Goal: Use online tool/utility

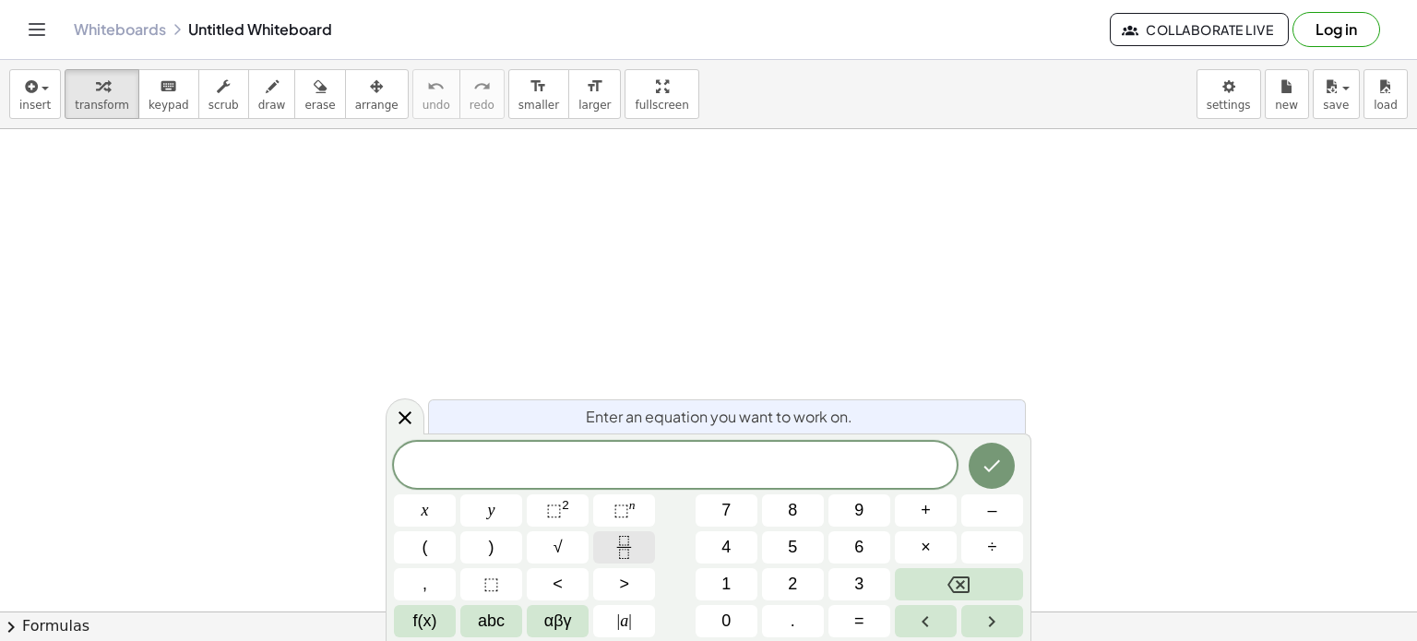
click at [624, 555] on icon "Fraction" at bounding box center [623, 547] width 23 height 23
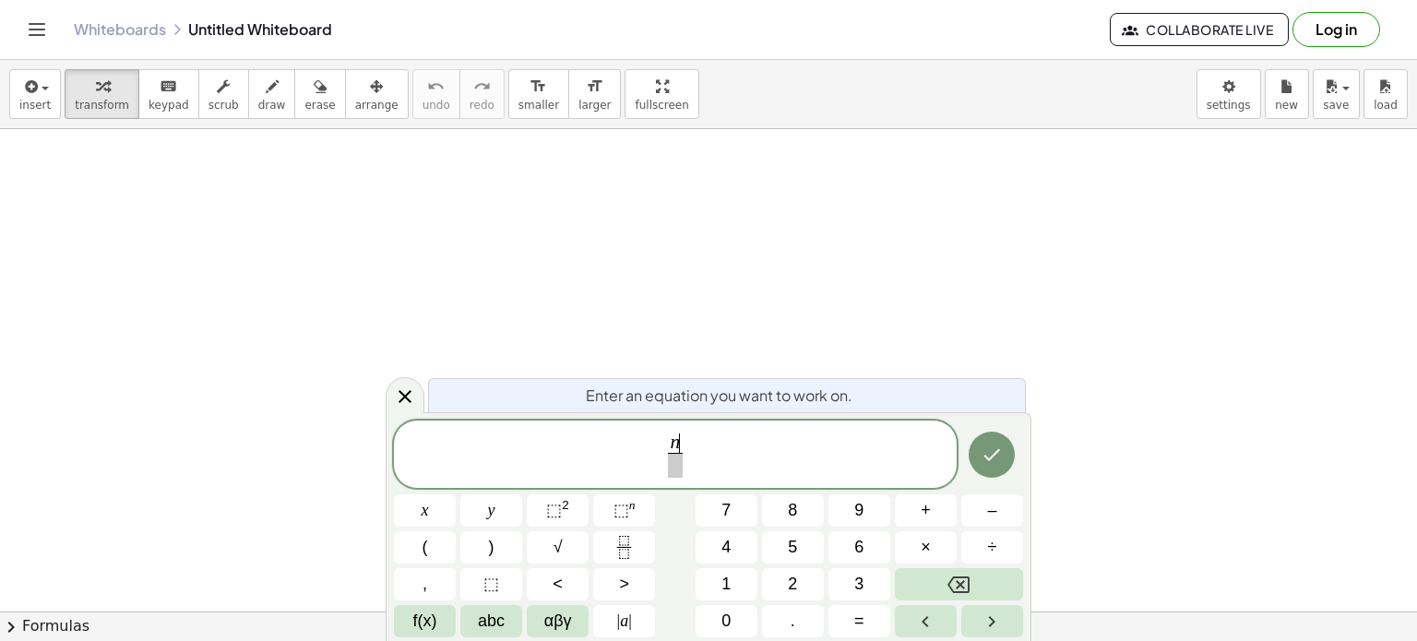
click at [679, 461] on span at bounding box center [675, 465] width 14 height 25
click at [688, 451] on span "n 3 ​ ​" at bounding box center [675, 456] width 563 height 49
click at [1007, 517] on button "–" at bounding box center [992, 510] width 62 height 32
click at [992, 457] on icon "Done" at bounding box center [992, 455] width 17 height 12
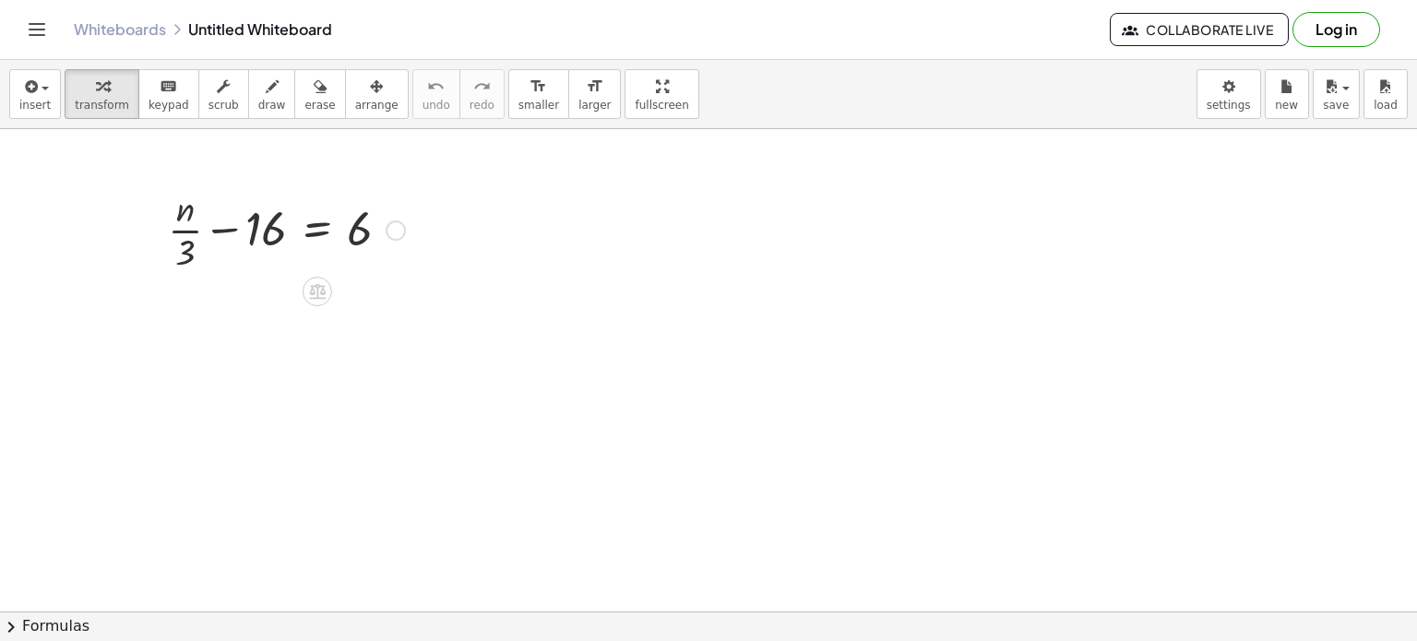
click at [395, 231] on div at bounding box center [396, 230] width 20 height 20
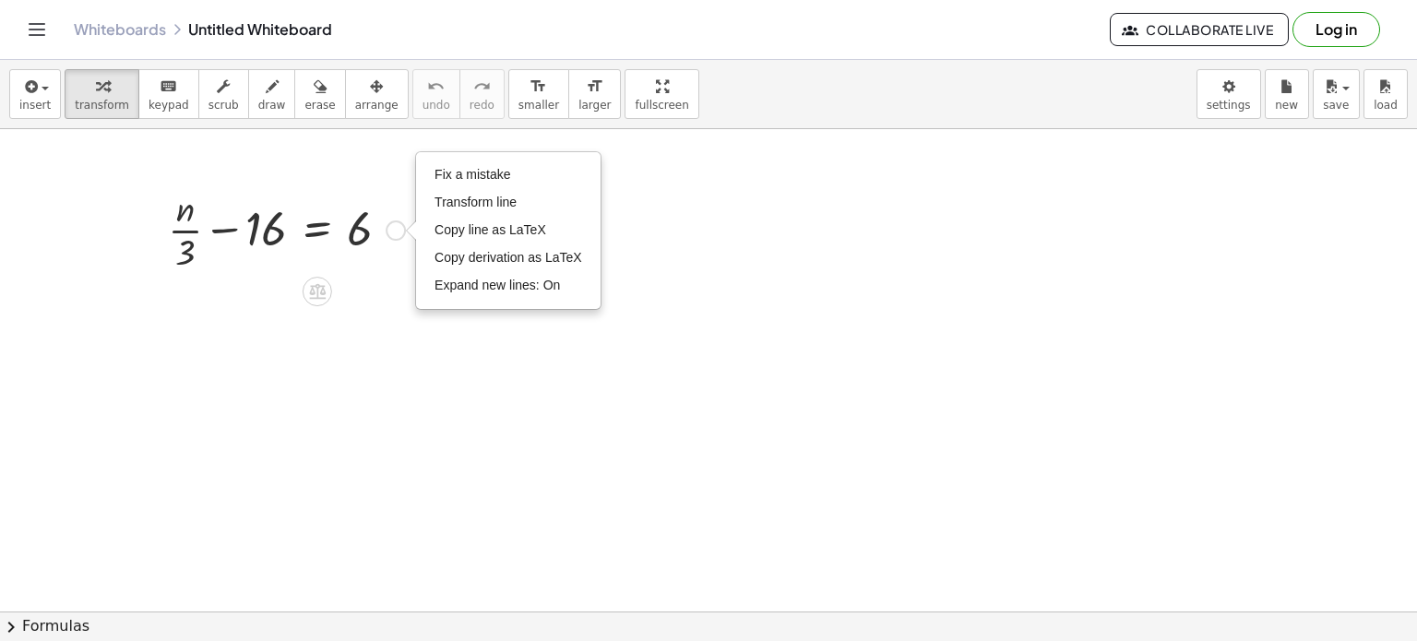
click at [386, 180] on div "+ · n · 3 − 16 = 6 Fix a mistake Transform line Copy line as LaTeX Copy derivat…" at bounding box center [279, 228] width 279 height 101
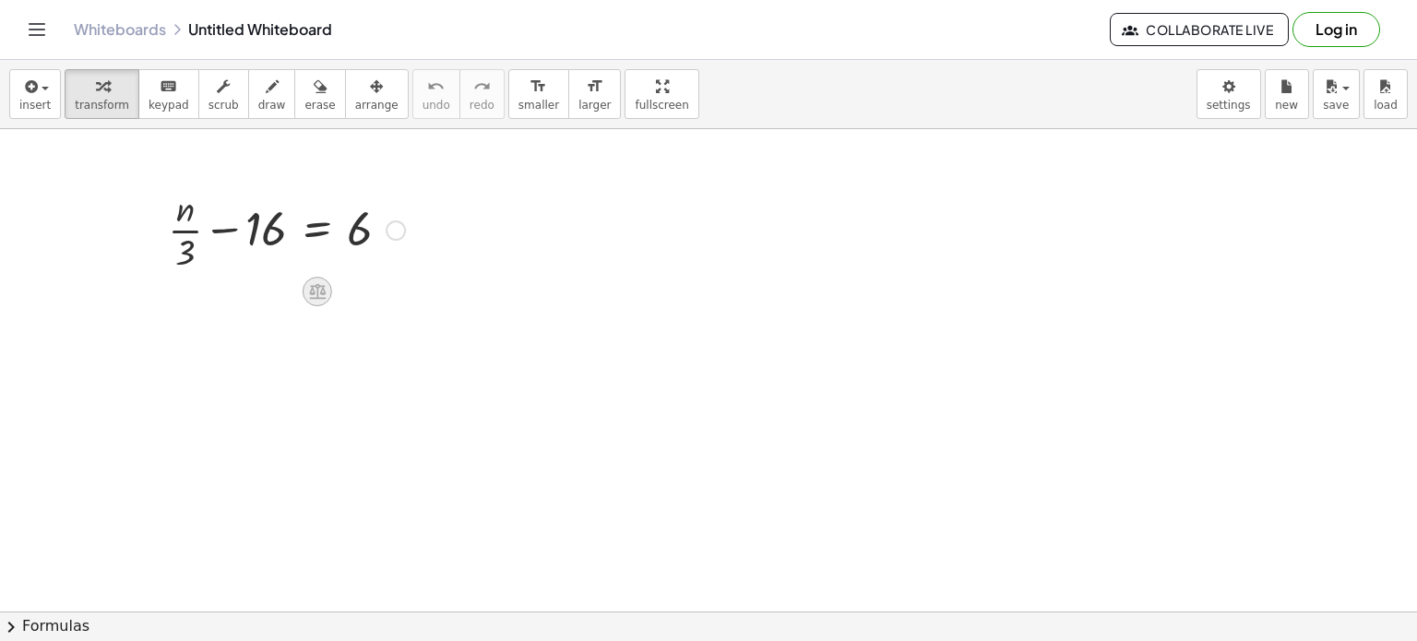
click at [312, 293] on icon at bounding box center [317, 292] width 17 height 16
click at [399, 346] on div at bounding box center [708, 348] width 1417 height 1087
click at [319, 286] on icon at bounding box center [317, 292] width 17 height 16
click at [310, 295] on div "×" at bounding box center [318, 292] width 30 height 30
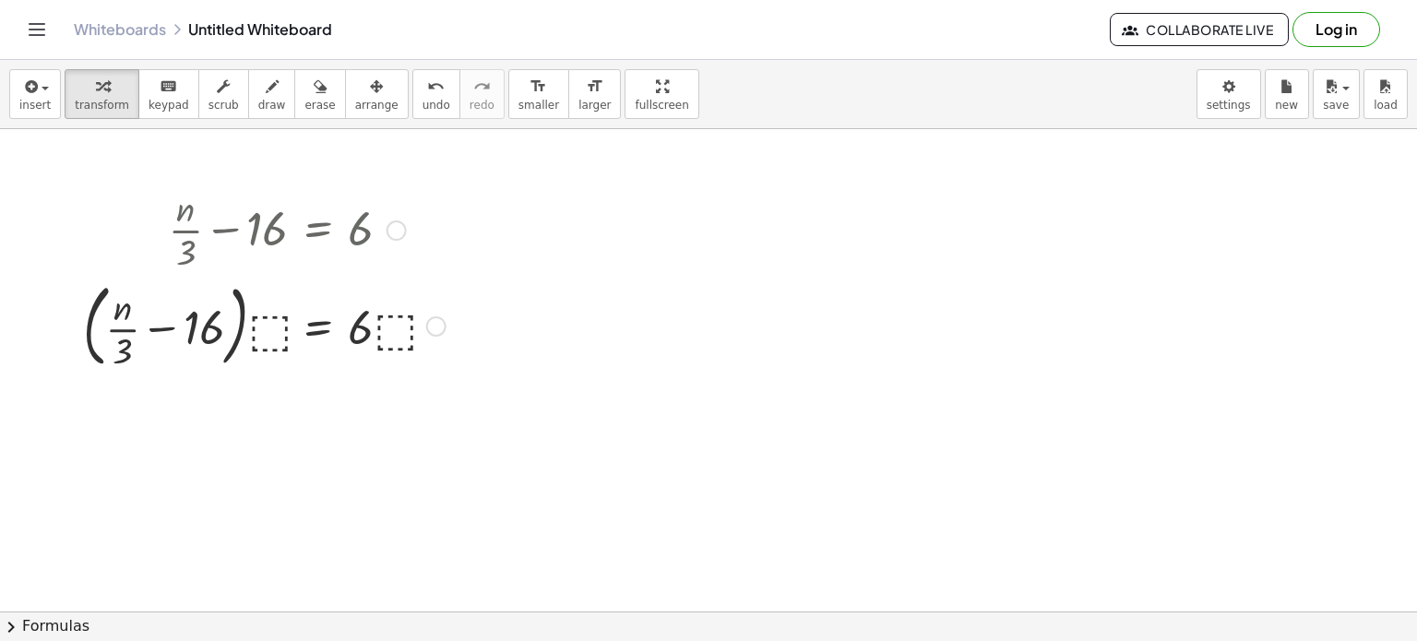
click at [225, 202] on div at bounding box center [264, 229] width 381 height 92
click at [255, 219] on div at bounding box center [264, 229] width 381 height 92
click at [282, 309] on div at bounding box center [264, 325] width 381 height 100
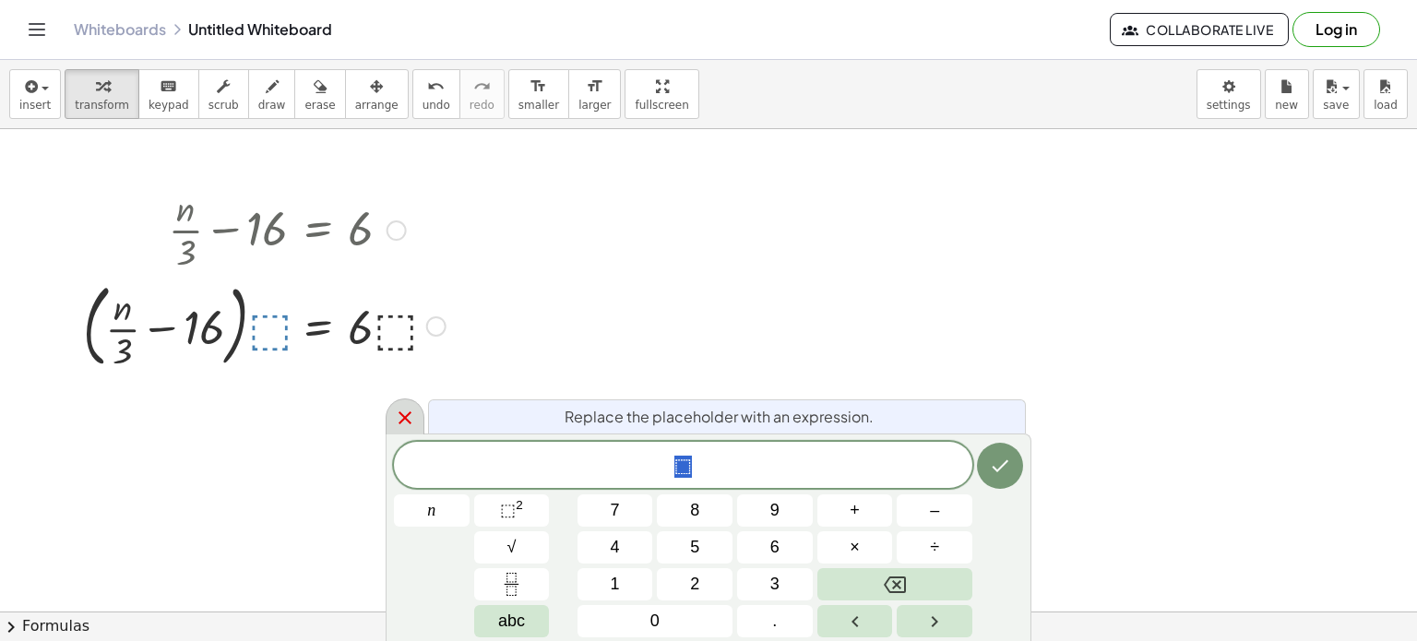
click at [410, 415] on icon at bounding box center [405, 418] width 22 height 22
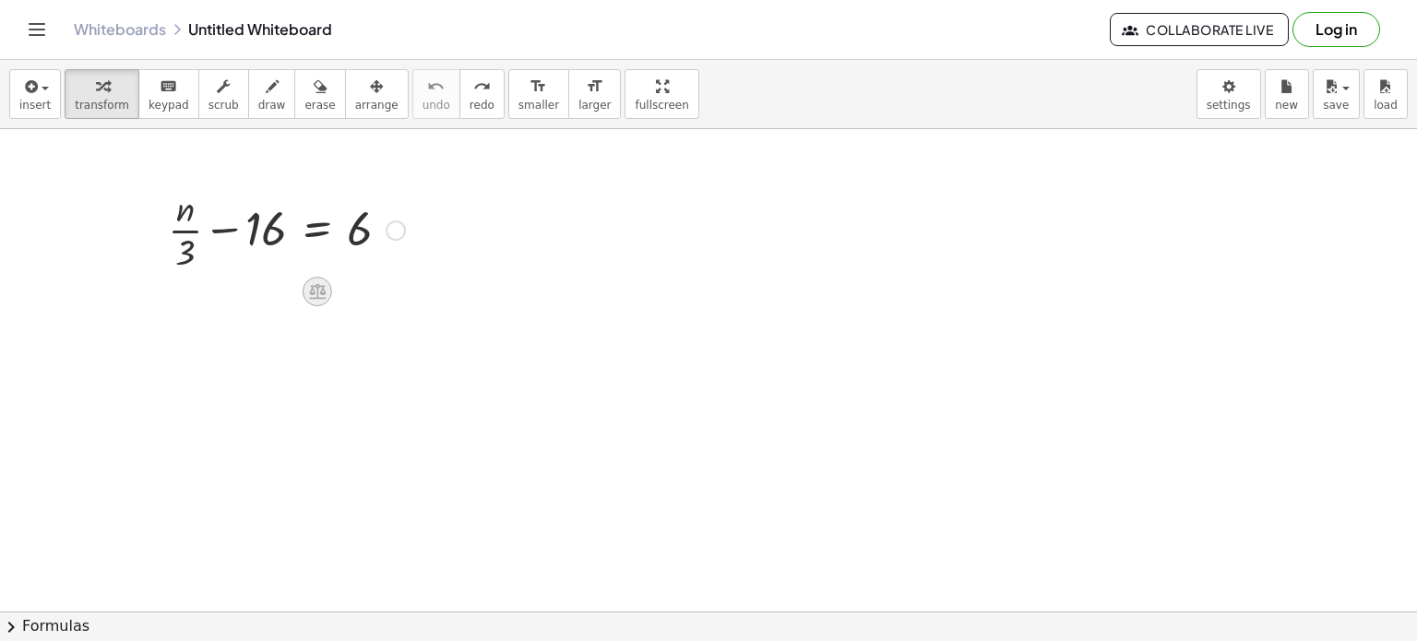
click at [305, 293] on div at bounding box center [318, 292] width 30 height 30
click at [247, 293] on span "+" at bounding box center [243, 292] width 11 height 27
click at [321, 290] on icon at bounding box center [317, 292] width 17 height 16
click at [356, 287] on span "÷" at bounding box center [354, 292] width 10 height 27
click at [401, 229] on div at bounding box center [396, 230] width 20 height 20
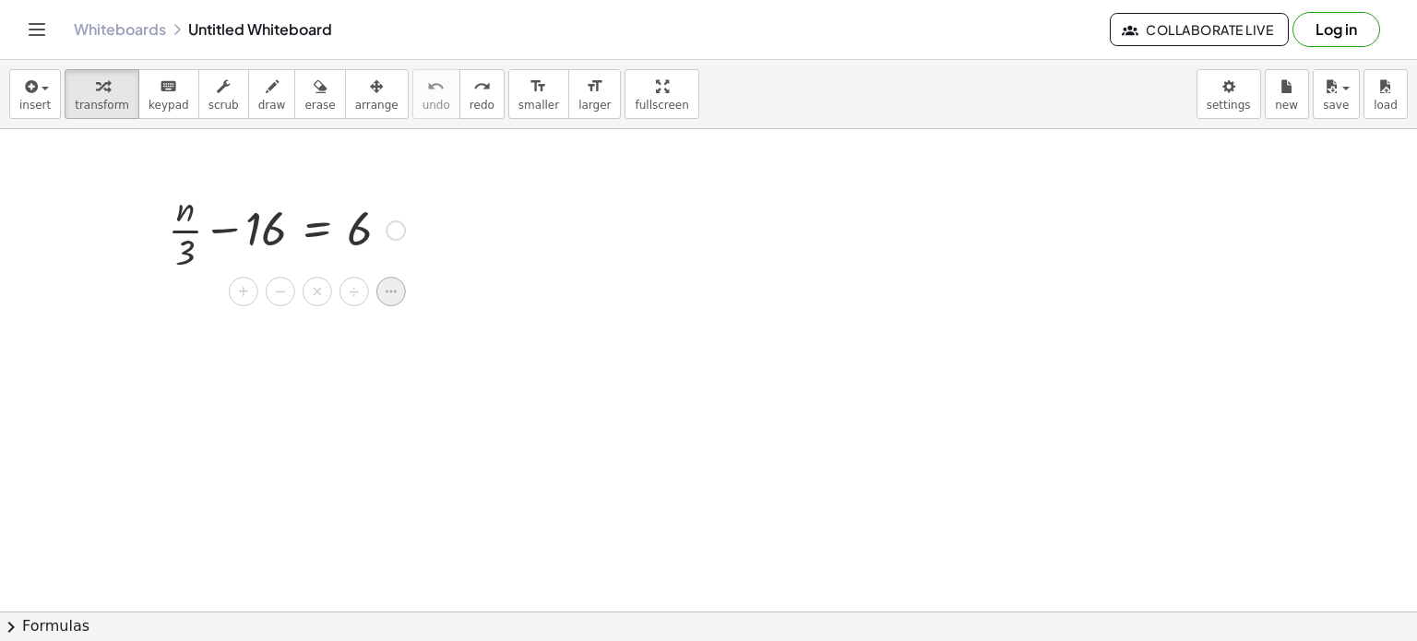
click at [381, 297] on div at bounding box center [391, 292] width 30 height 30
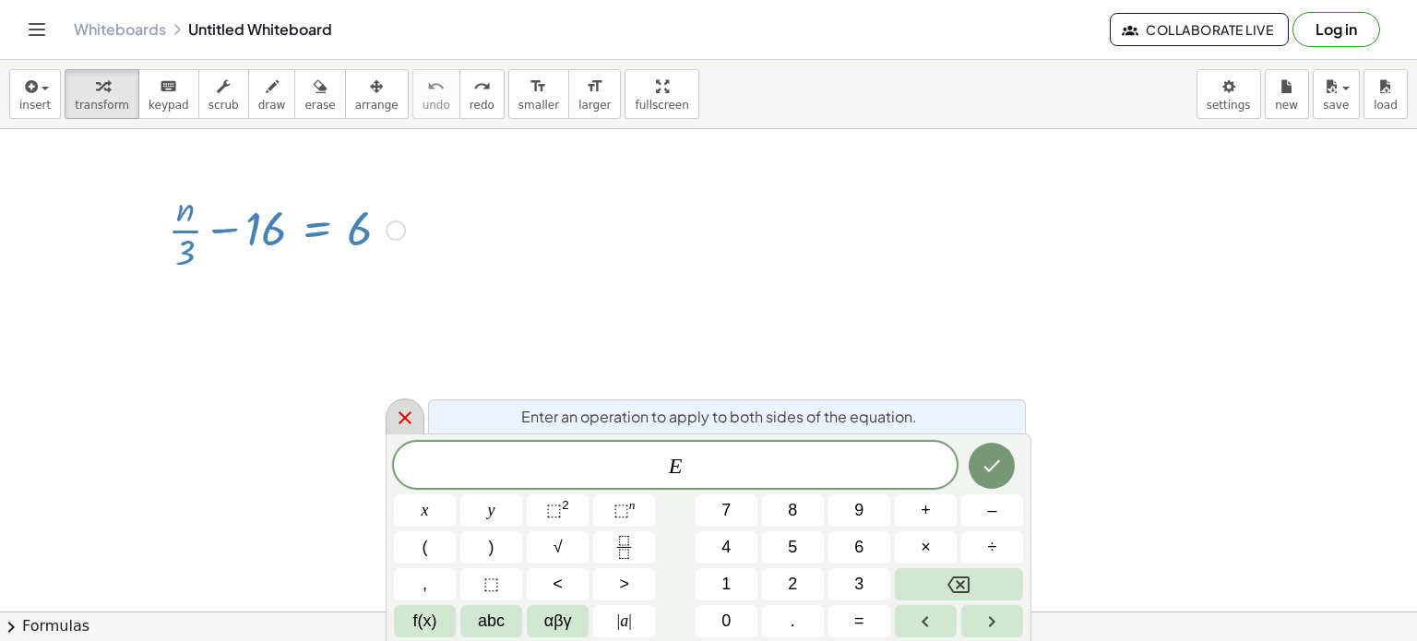
click at [407, 411] on icon at bounding box center [405, 418] width 22 height 22
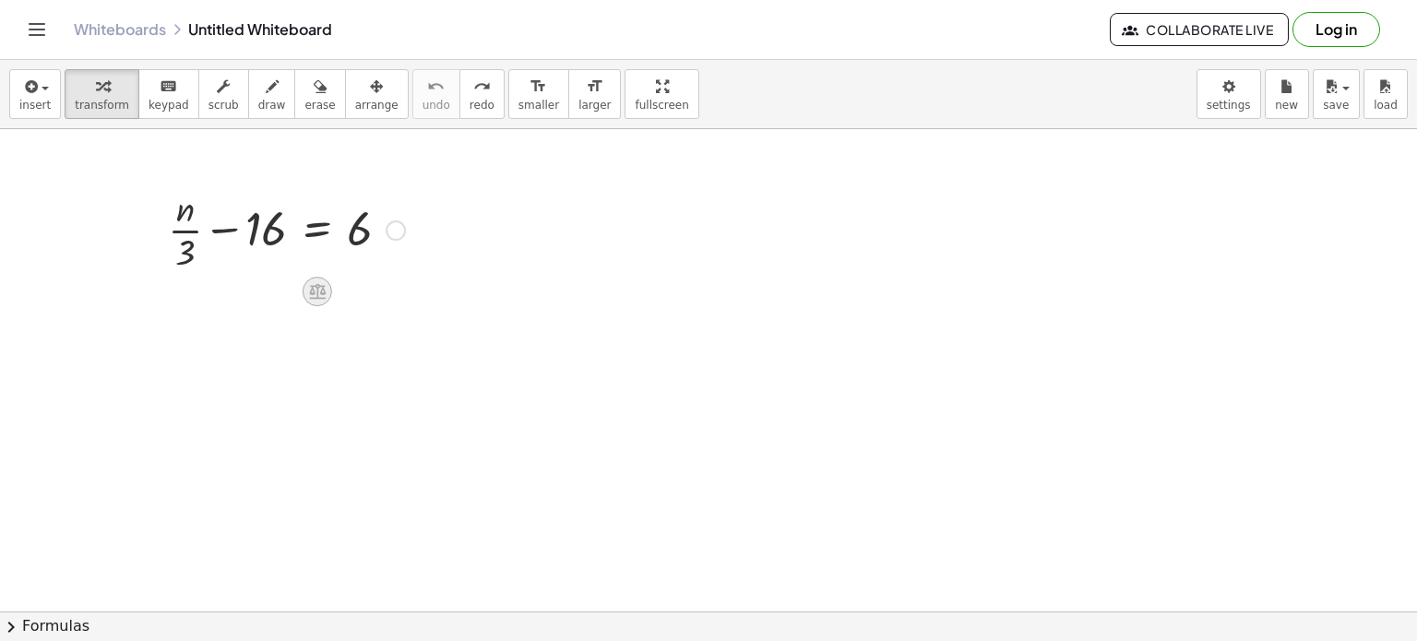
click at [321, 291] on icon at bounding box center [317, 292] width 17 height 16
click at [255, 297] on div "+" at bounding box center [244, 292] width 30 height 30
click at [391, 230] on div at bounding box center [396, 230] width 20 height 20
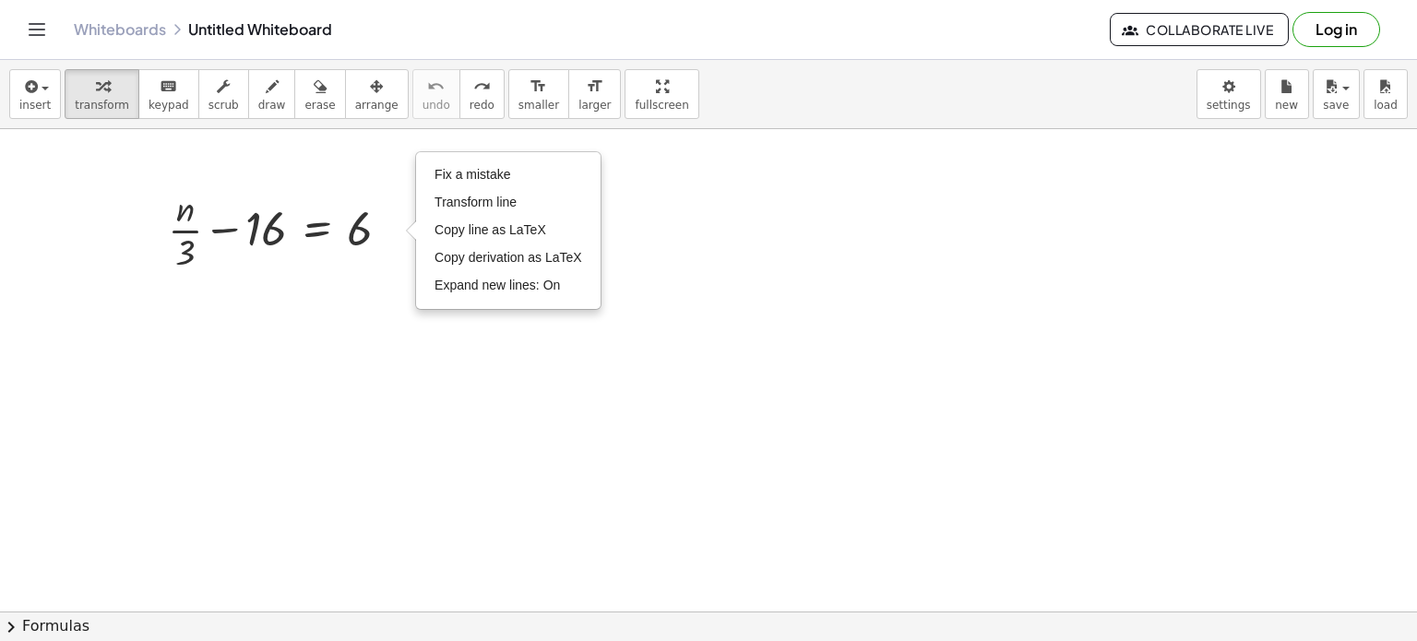
click at [404, 351] on div at bounding box center [708, 348] width 1417 height 1087
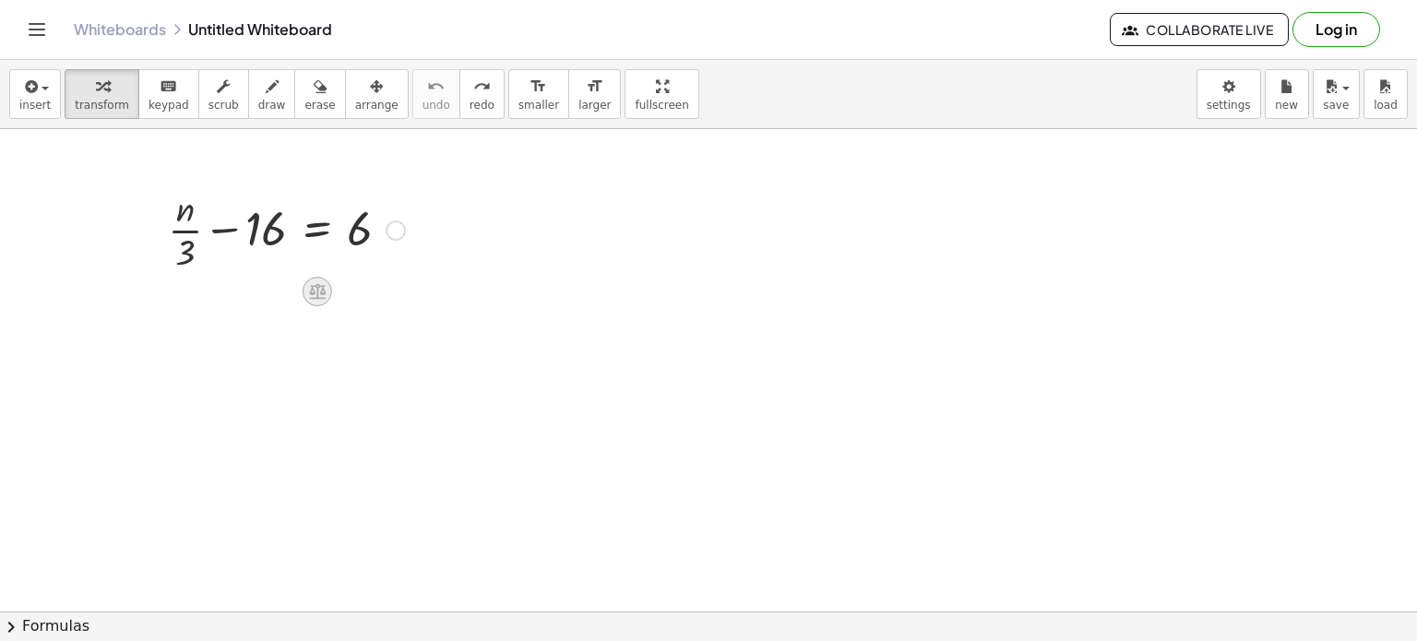
drag, startPoint x: 295, startPoint y: 291, endPoint x: 308, endPoint y: 294, distance: 13.4
click at [308, 294] on icon at bounding box center [316, 290] width 19 height 19
click at [319, 291] on span "×" at bounding box center [317, 292] width 11 height 27
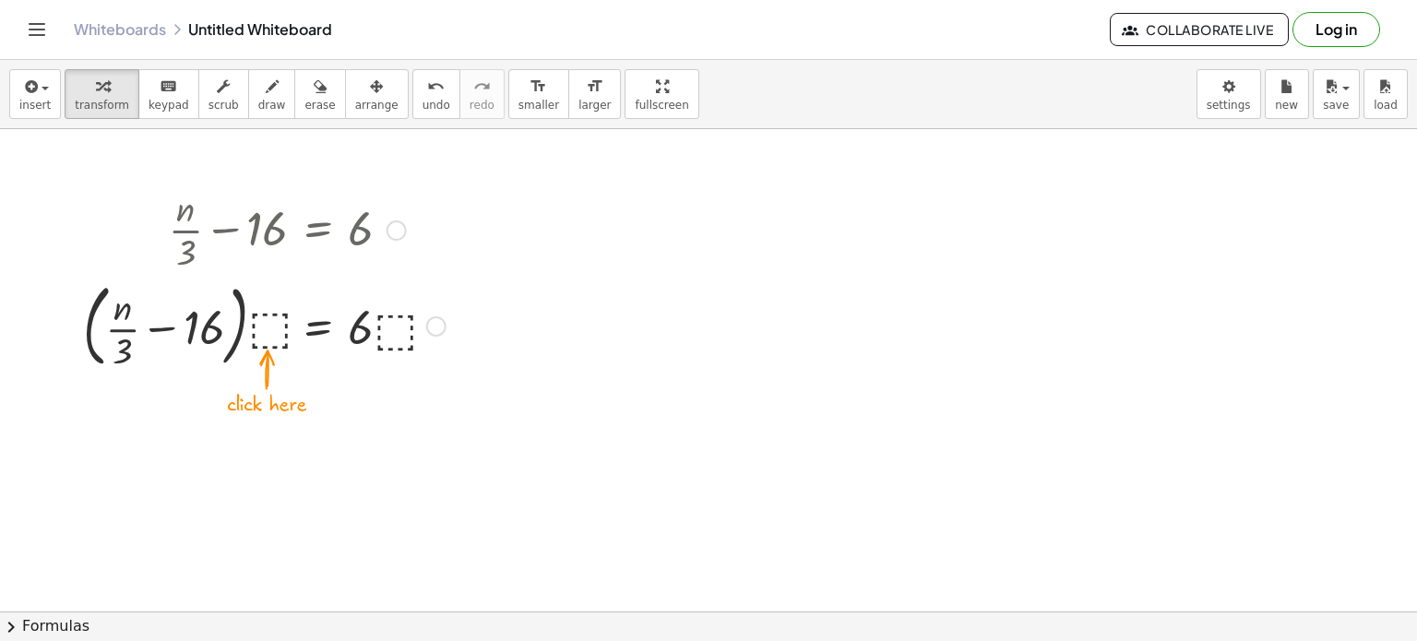
click at [267, 327] on div at bounding box center [264, 325] width 381 height 100
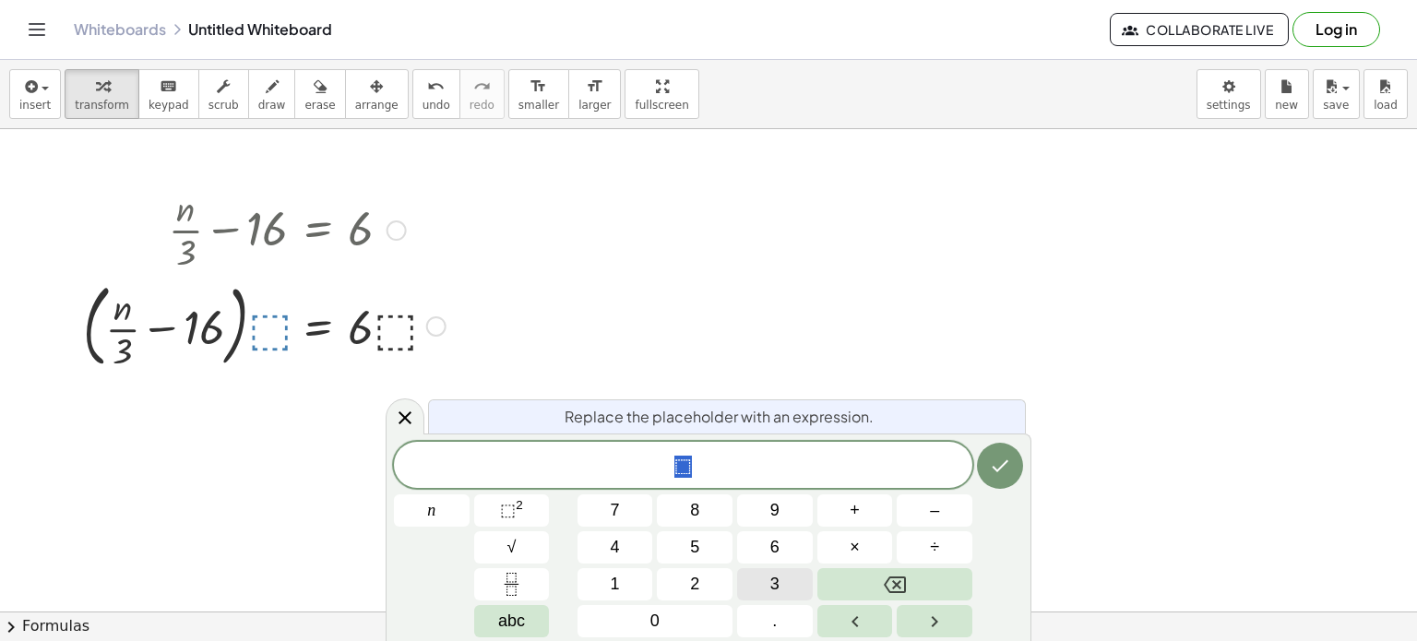
click at [786, 588] on button "3" at bounding box center [775, 584] width 76 height 32
click at [1007, 481] on button "Done" at bounding box center [1000, 466] width 46 height 46
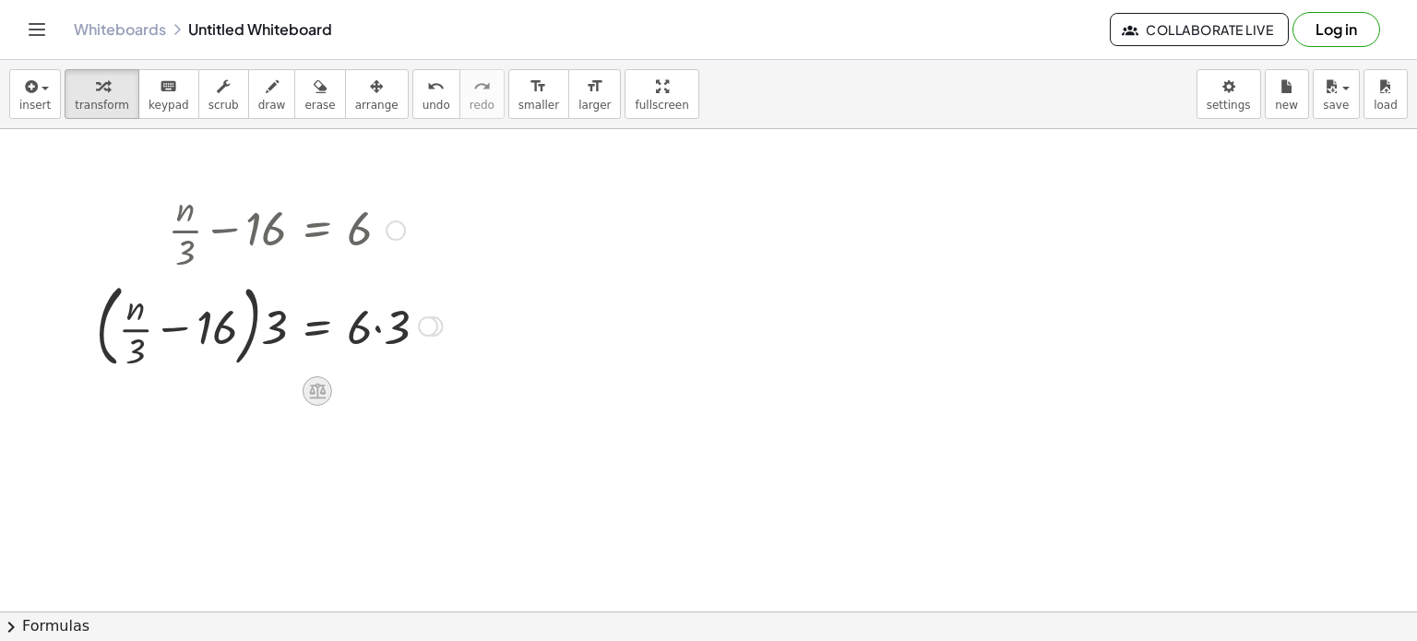
click at [316, 390] on icon at bounding box center [317, 392] width 17 height 16
click at [245, 389] on span "+" at bounding box center [243, 391] width 11 height 27
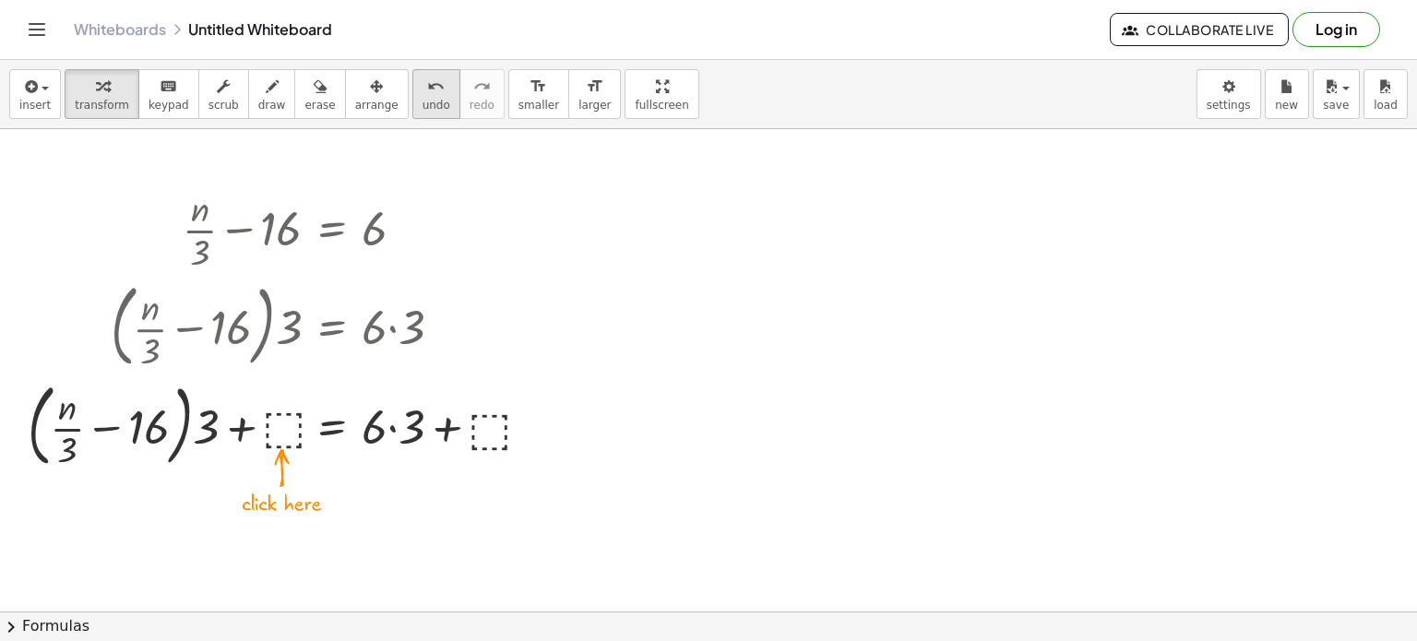
click at [412, 99] on button "undo undo" at bounding box center [436, 94] width 48 height 50
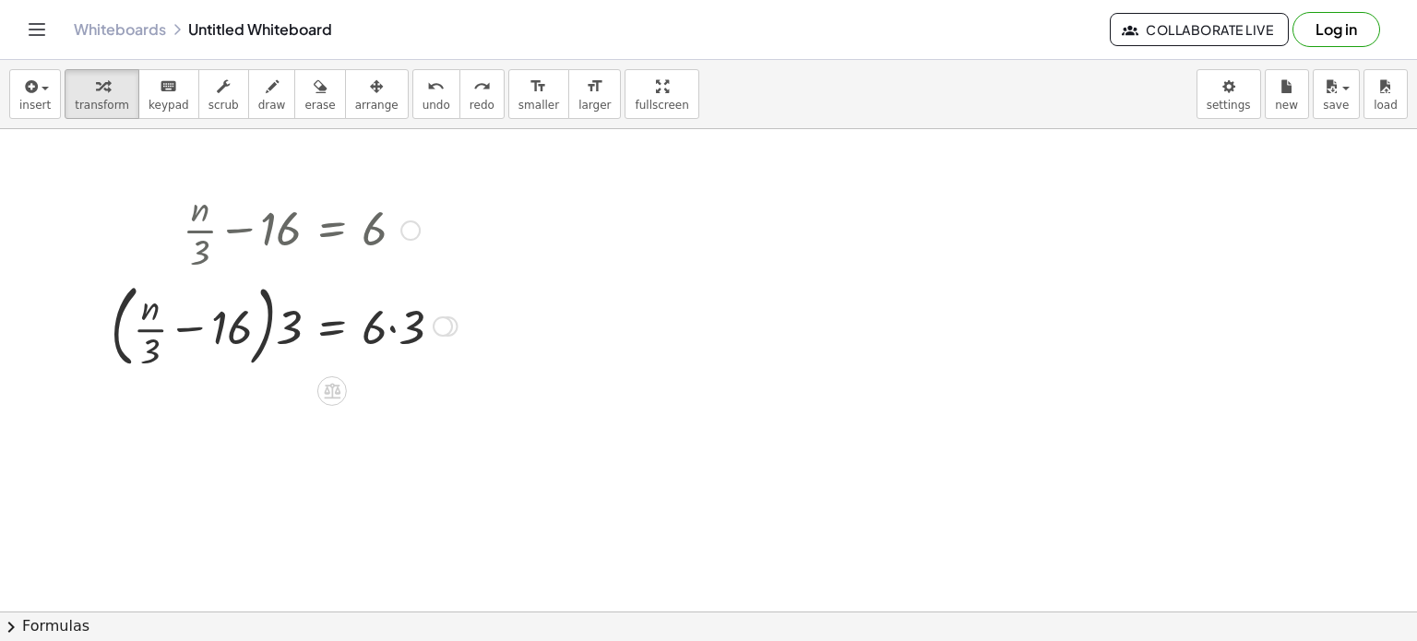
click at [446, 327] on div at bounding box center [443, 326] width 20 height 20
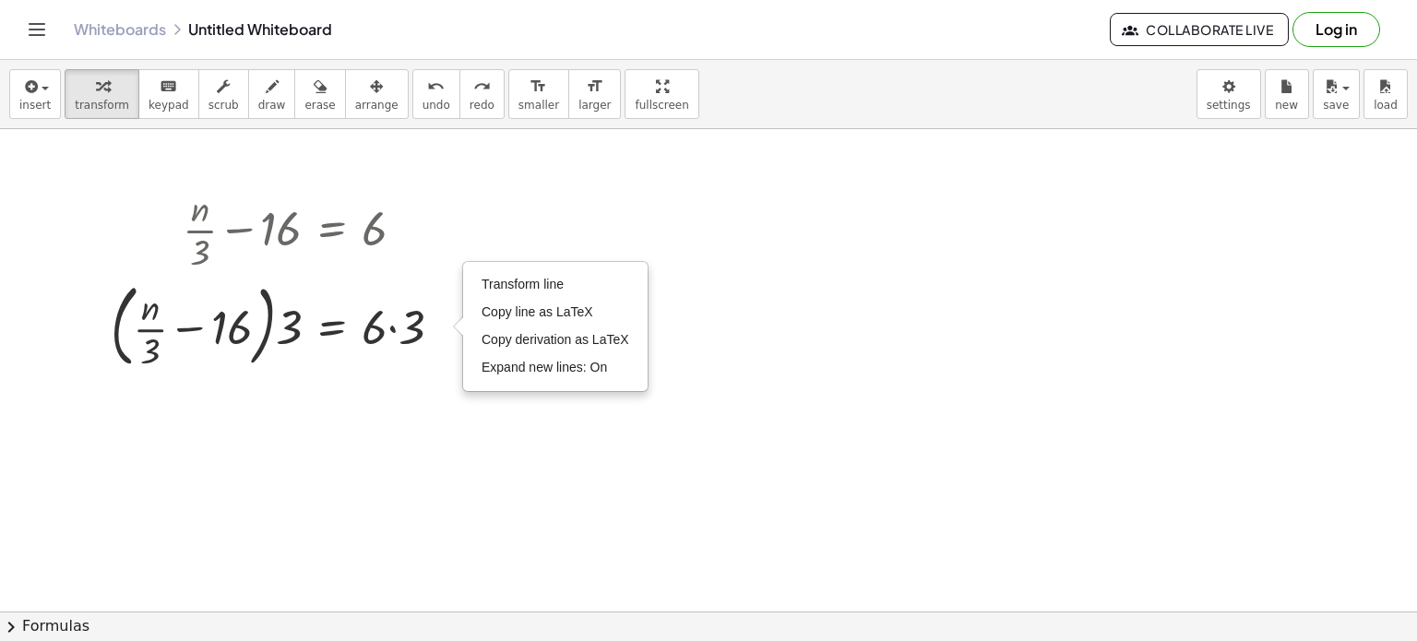
click at [441, 446] on div at bounding box center [708, 348] width 1417 height 1087
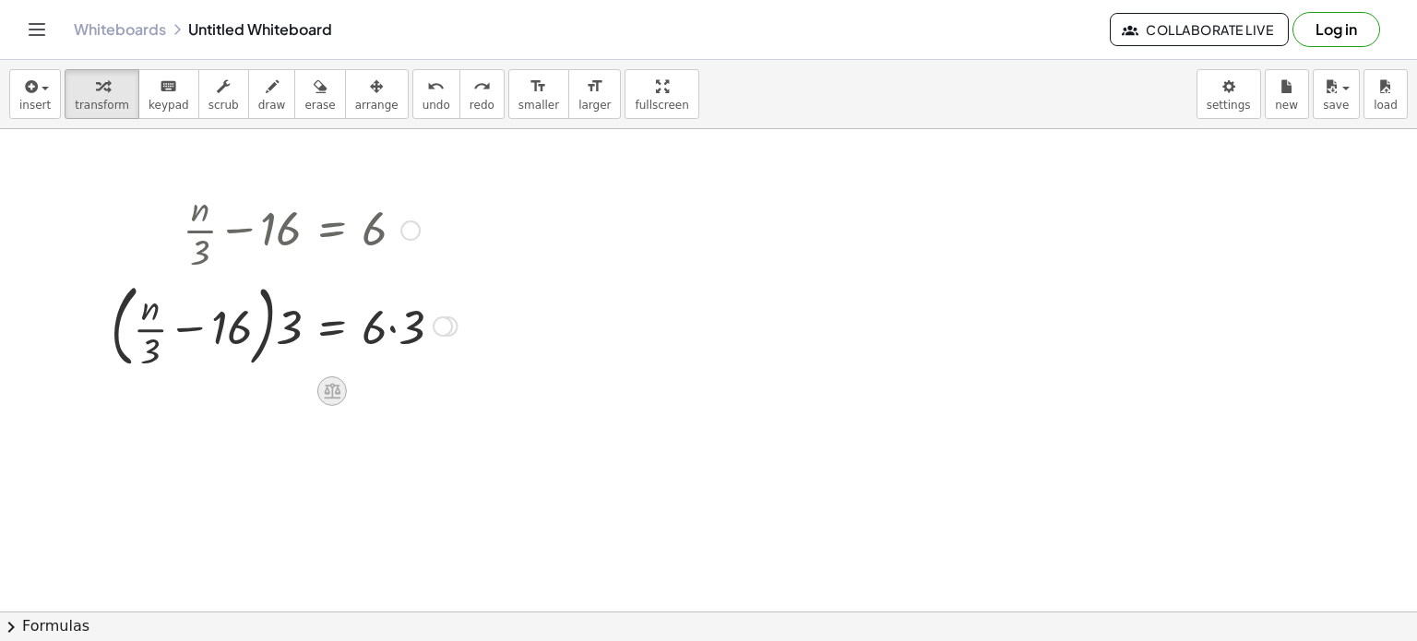
click at [338, 389] on icon at bounding box center [332, 392] width 17 height 16
click at [408, 393] on icon at bounding box center [406, 391] width 17 height 17
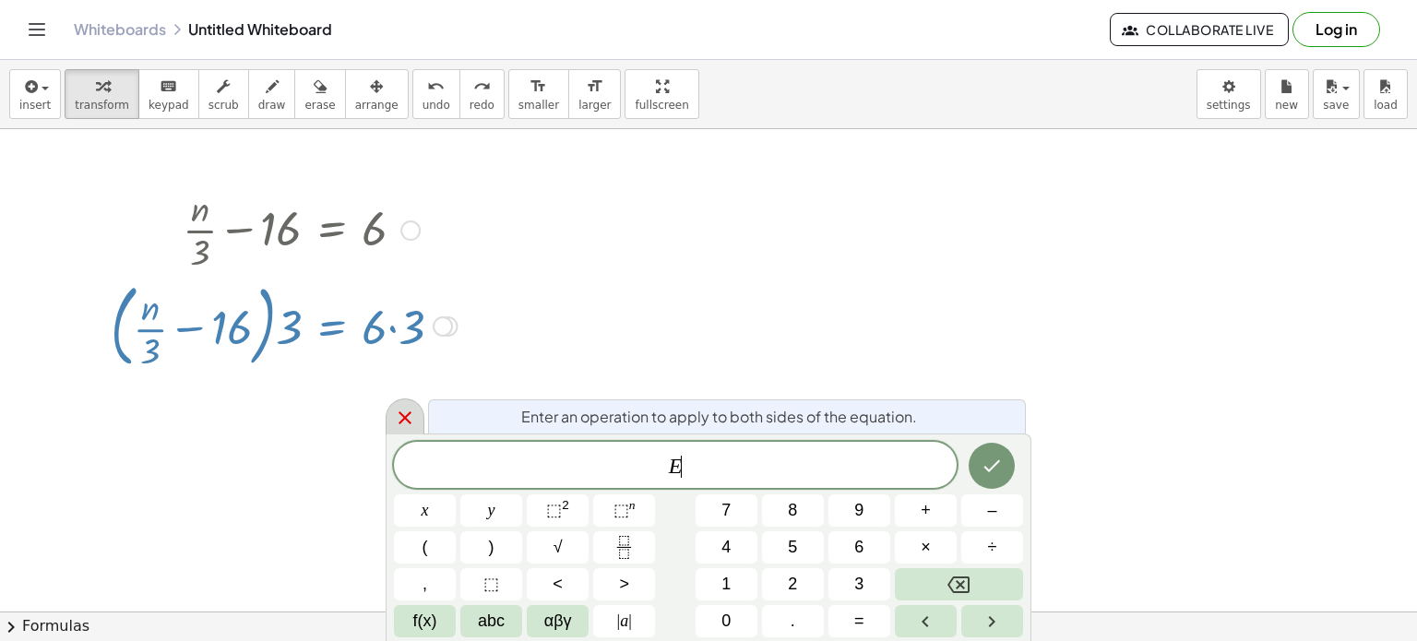
click at [408, 418] on icon at bounding box center [405, 418] width 22 height 22
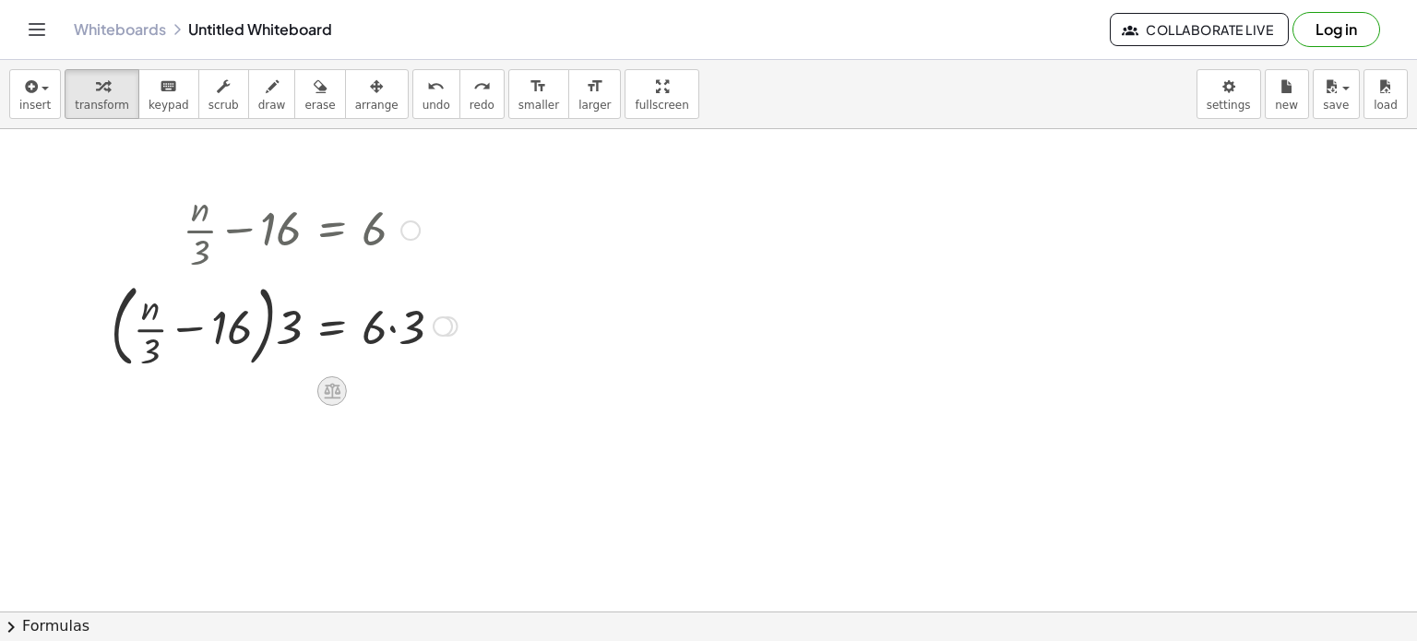
click at [330, 385] on icon at bounding box center [332, 392] width 17 height 16
click at [289, 330] on div at bounding box center [283, 325] width 365 height 100
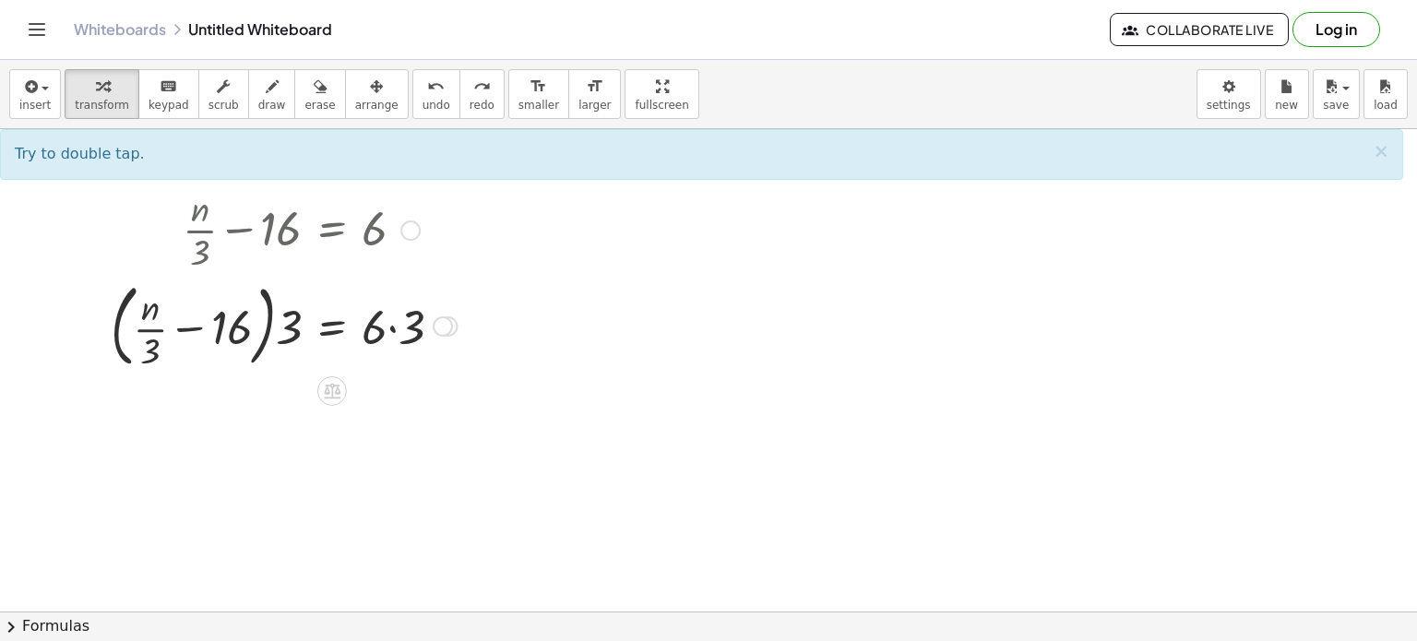
click at [343, 327] on div at bounding box center [283, 325] width 365 height 100
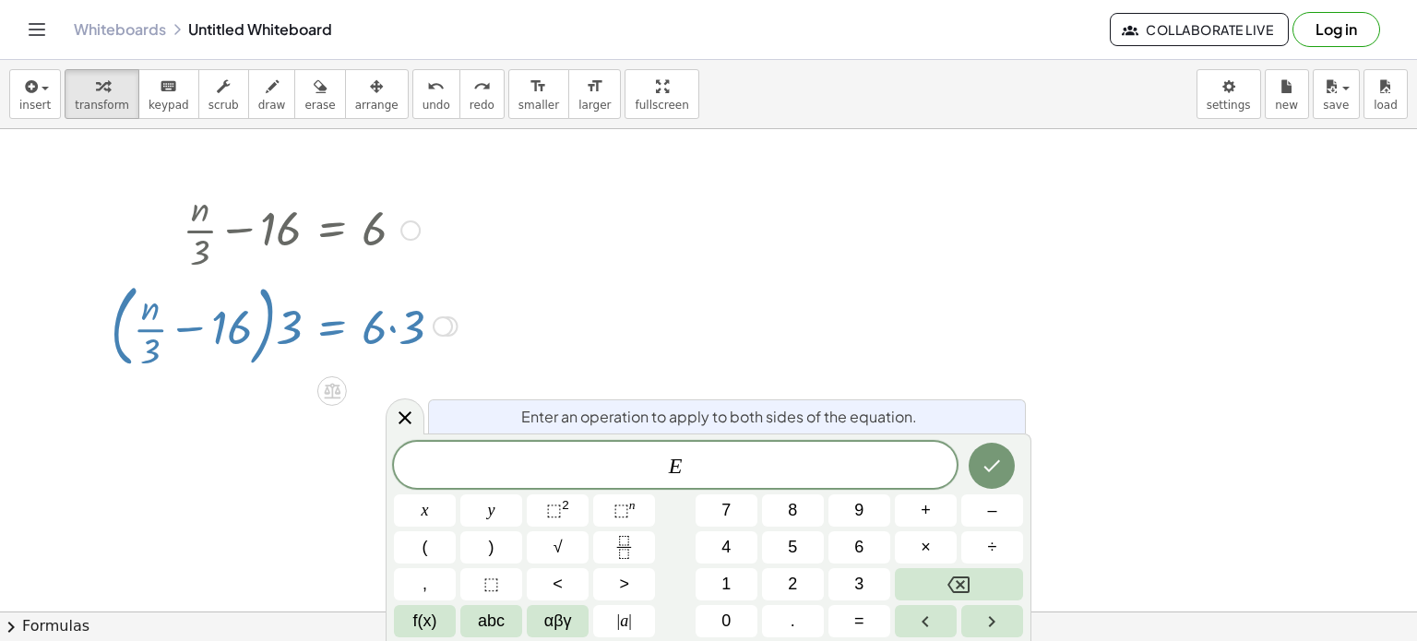
click at [299, 401] on div at bounding box center [708, 348] width 1417 height 1087
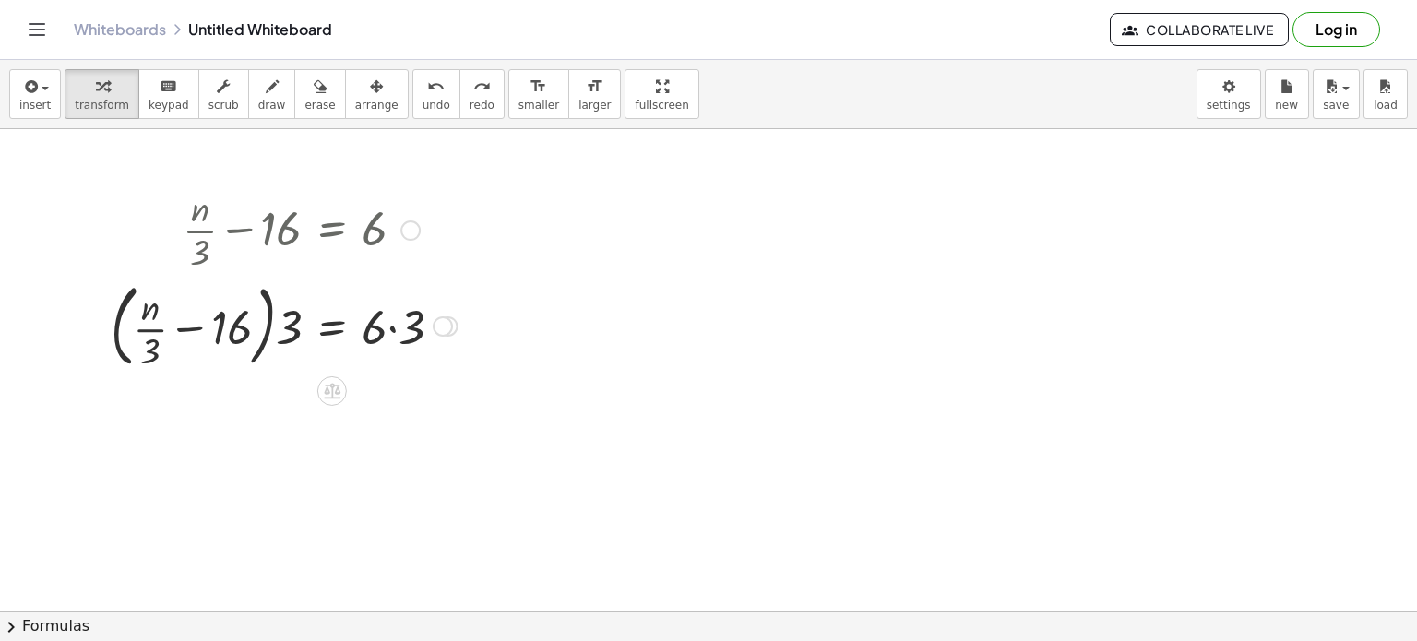
click at [347, 331] on div at bounding box center [283, 325] width 365 height 100
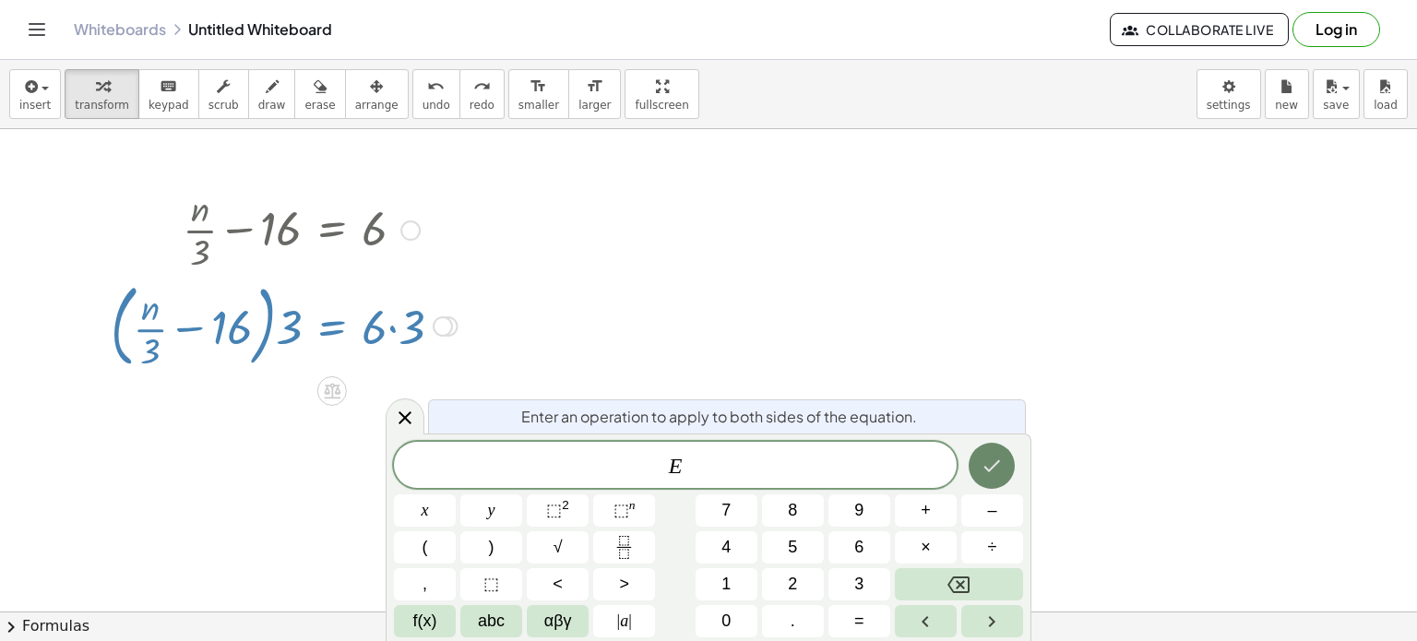
click at [981, 469] on icon "Done" at bounding box center [991, 466] width 22 height 22
click at [1001, 465] on icon "Done" at bounding box center [991, 466] width 22 height 22
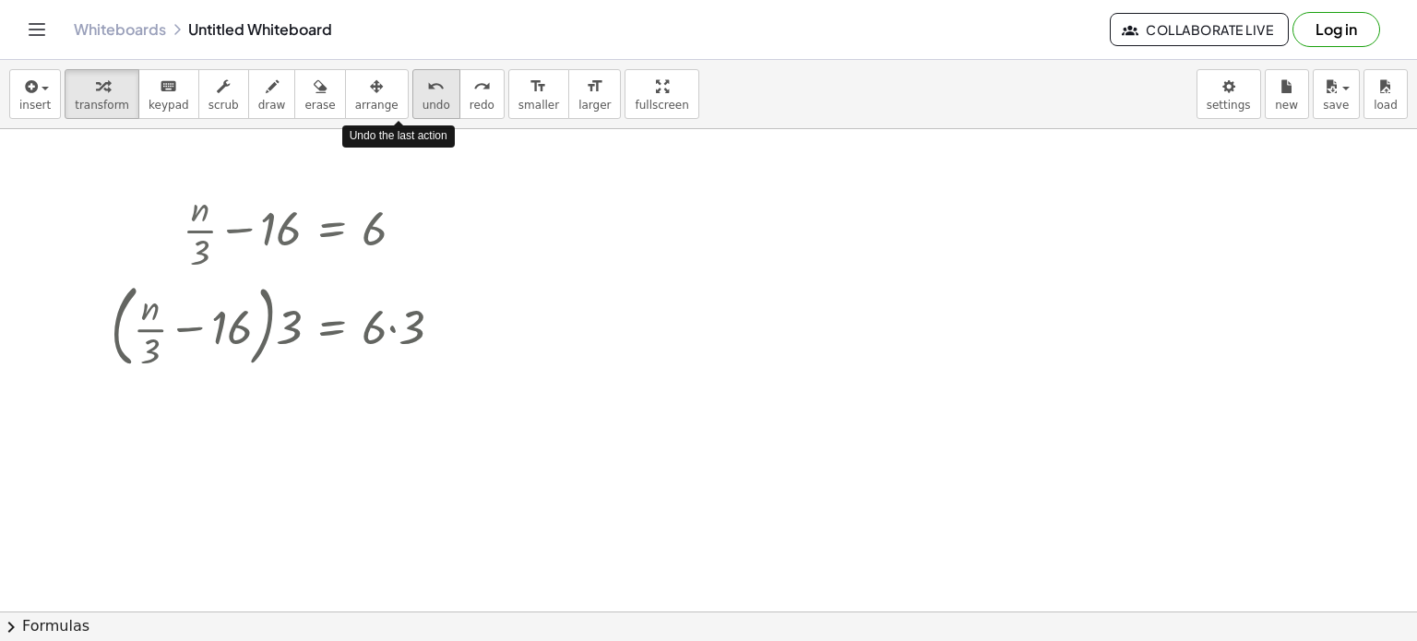
click at [422, 101] on span "undo" at bounding box center [436, 105] width 28 height 13
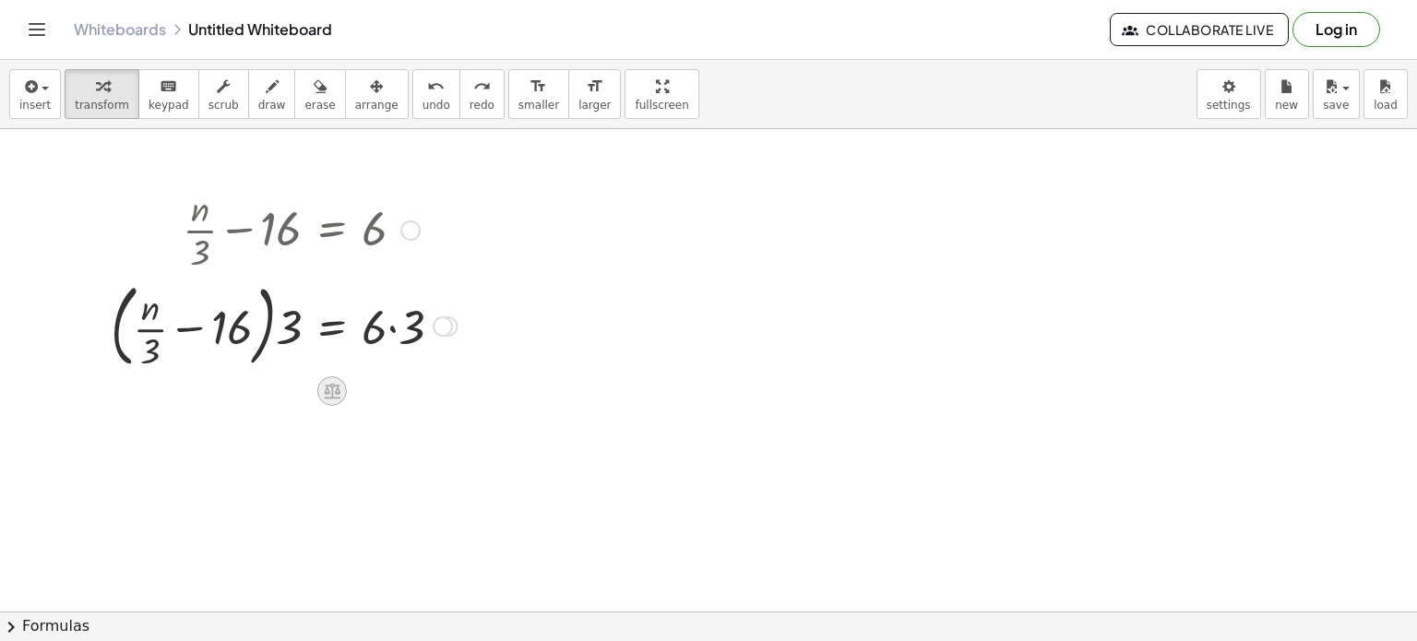
click at [332, 391] on icon at bounding box center [332, 392] width 17 height 16
click at [664, 423] on div at bounding box center [708, 348] width 1417 height 1087
